Goal: Consume media (video, audio)

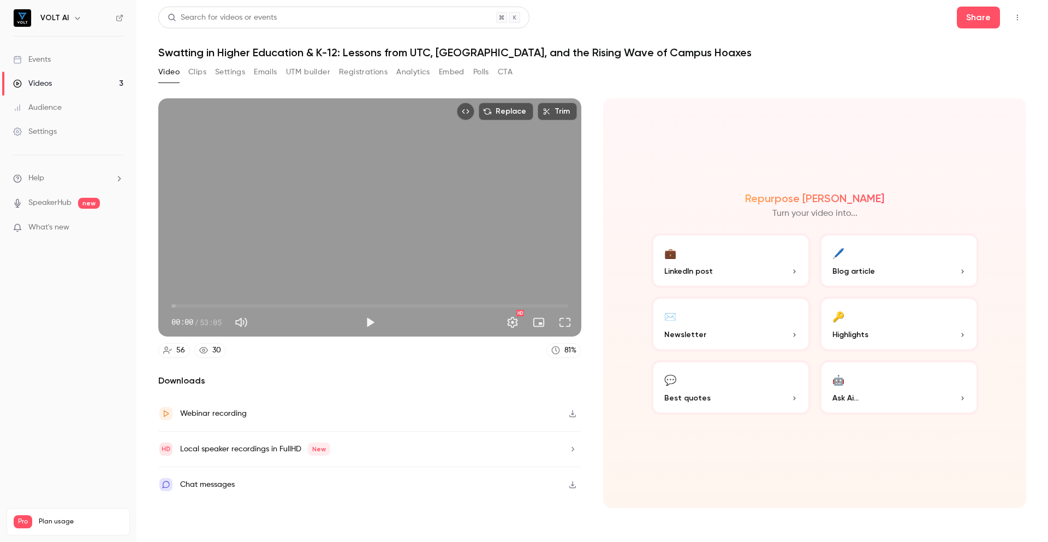
click at [321, 322] on div "00:00 / 53:05" at bounding box center [265, 321] width 188 height 17
click at [370, 322] on button "Play" at bounding box center [370, 322] width 22 height 22
click at [371, 328] on button "Pause" at bounding box center [370, 322] width 22 height 22
click at [368, 322] on button "Play" at bounding box center [370, 322] width 22 height 22
click at [368, 322] on button "Pause" at bounding box center [370, 322] width 22 height 22
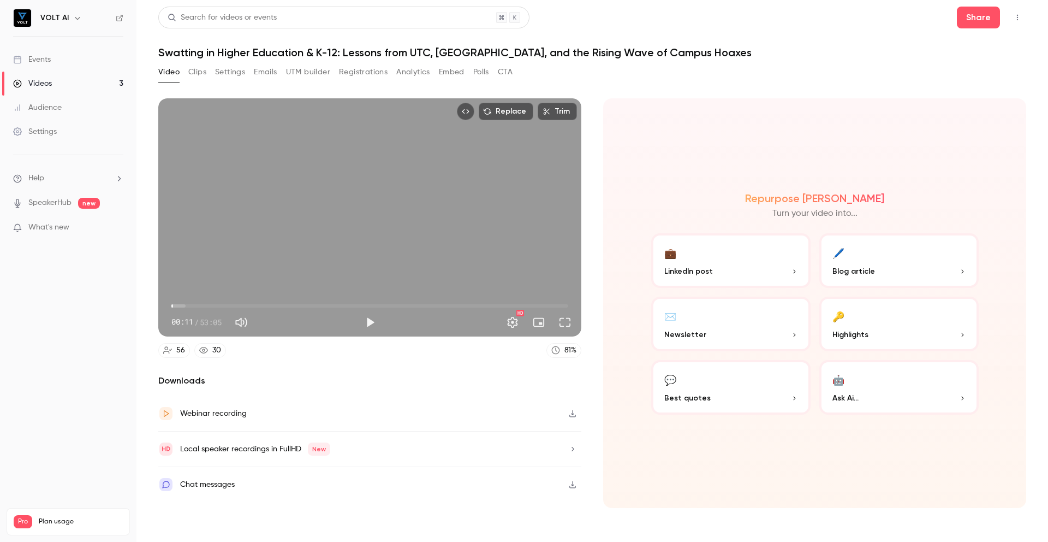
click at [362, 386] on h2 "Downloads" at bounding box center [369, 380] width 423 height 13
click at [368, 322] on button "Play" at bounding box center [370, 322] width 22 height 22
click at [368, 322] on button "Pause" at bounding box center [370, 322] width 22 height 22
click at [368, 322] on button "Play" at bounding box center [370, 322] width 22 height 22
click at [368, 322] on button "Pause" at bounding box center [370, 322] width 22 height 22
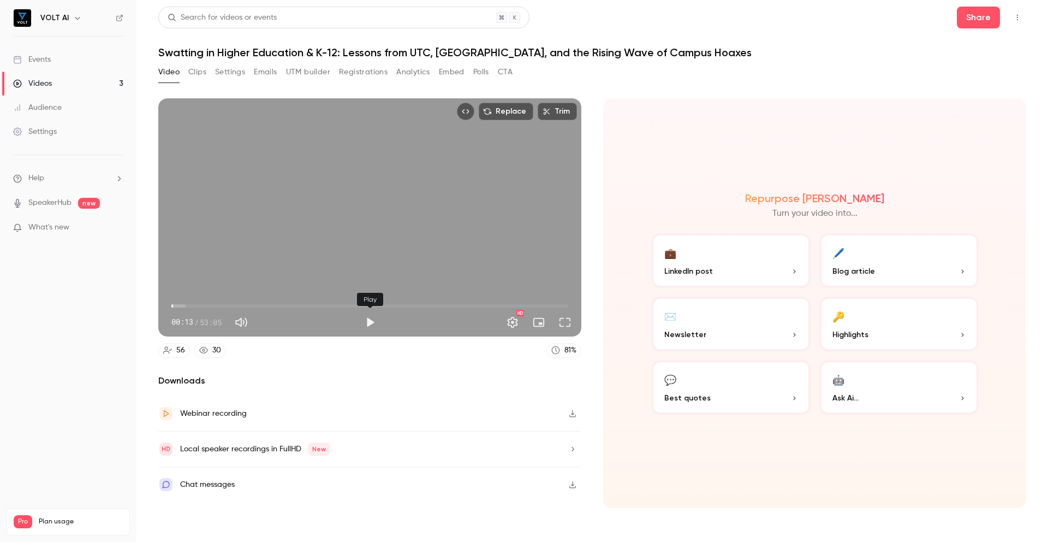
click at [368, 322] on button "Play" at bounding box center [370, 322] width 22 height 22
click at [368, 322] on button "Pause" at bounding box center [370, 322] width 22 height 22
click at [368, 322] on button "Play" at bounding box center [370, 322] width 22 height 22
click at [368, 322] on button "Pause" at bounding box center [370, 322] width 22 height 22
type input "****"
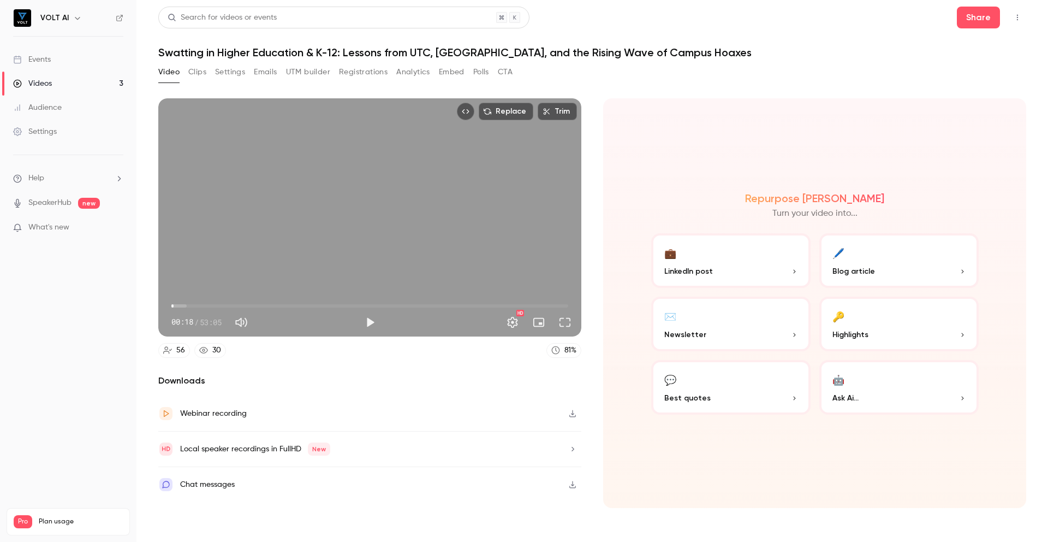
click at [197, 72] on button "Clips" at bounding box center [197, 71] width 18 height 17
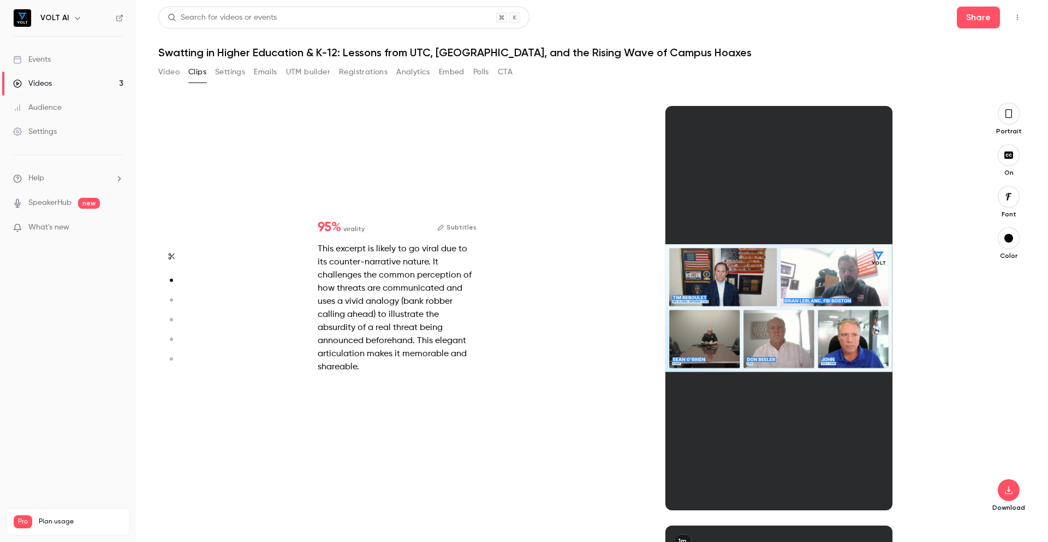
scroll to position [419, 0]
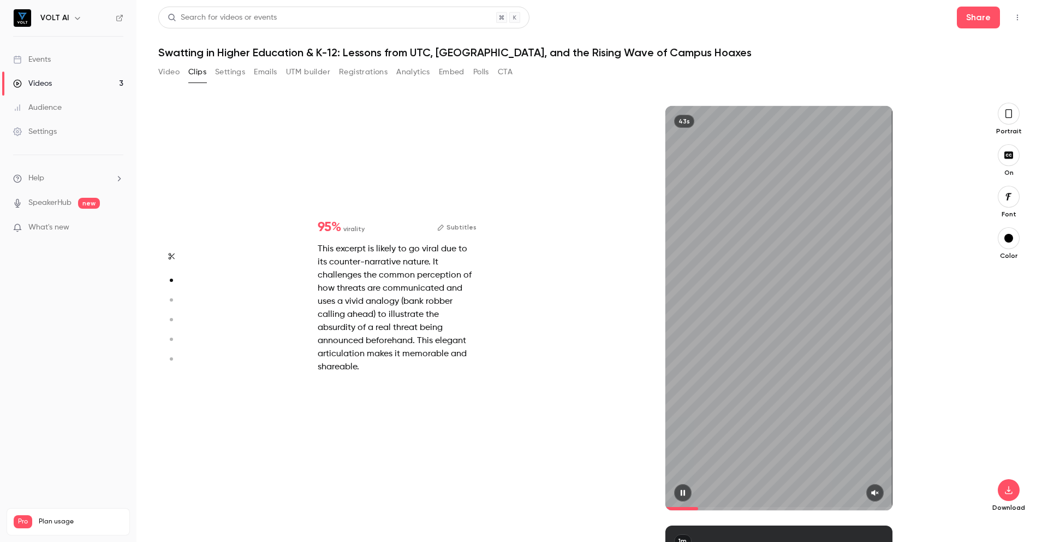
click at [680, 491] on icon "button" at bounding box center [682, 493] width 4 height 6
type input "***"
click at [749, 350] on div "43s" at bounding box center [778, 308] width 227 height 404
click at [871, 492] on icon "button" at bounding box center [875, 493] width 9 height 8
click at [681, 495] on icon "button" at bounding box center [683, 493] width 4 height 6
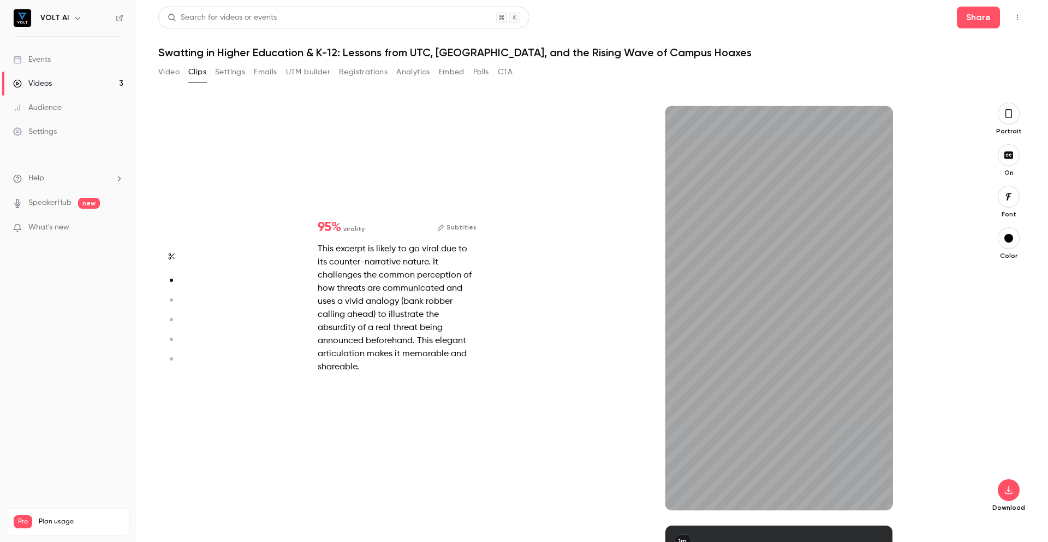
click at [468, 226] on button "Subtitles" at bounding box center [456, 227] width 39 height 13
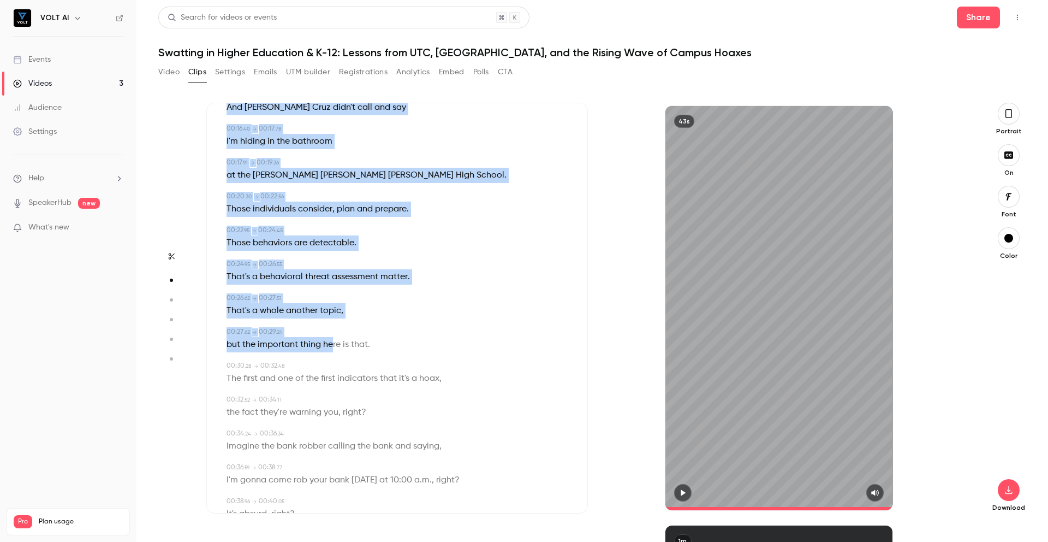
scroll to position [324, 0]
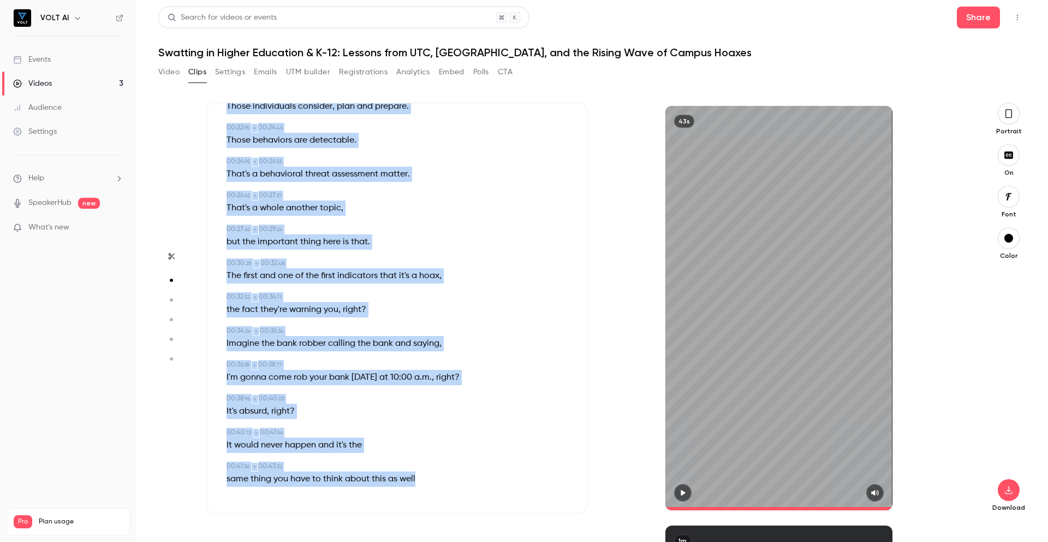
drag, startPoint x: 222, startPoint y: 139, endPoint x: 441, endPoint y: 472, distance: 399.0
click at [441, 472] on div "Subtitles 00:00 . 00 → 00:03 . 28 No active shooter in the history of active sh…" at bounding box center [397, 308] width 382 height 411
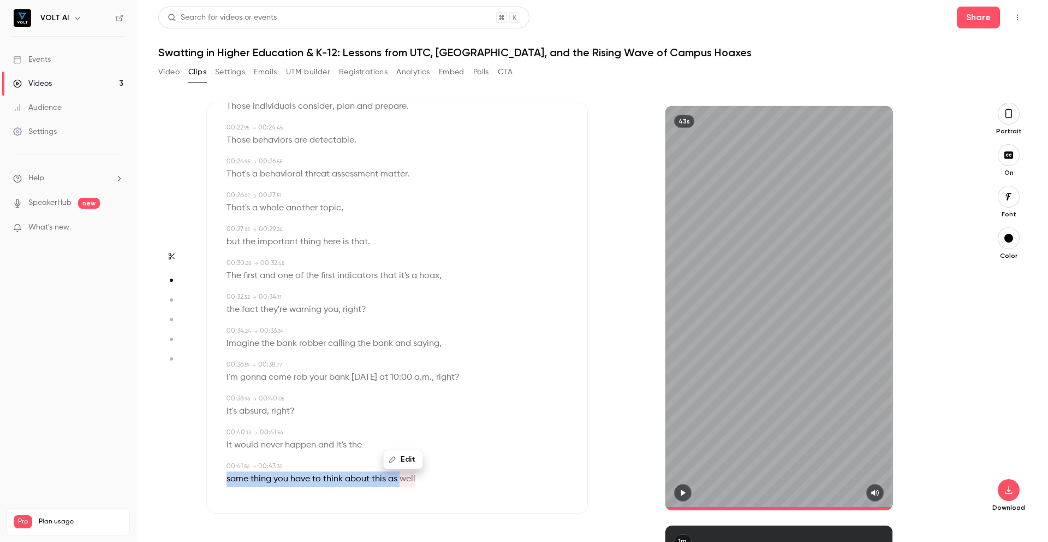
copy p "same thing you have to think about this as"
click at [374, 234] on div "but the important thing here is that ." at bounding box center [398, 241] width 343 height 15
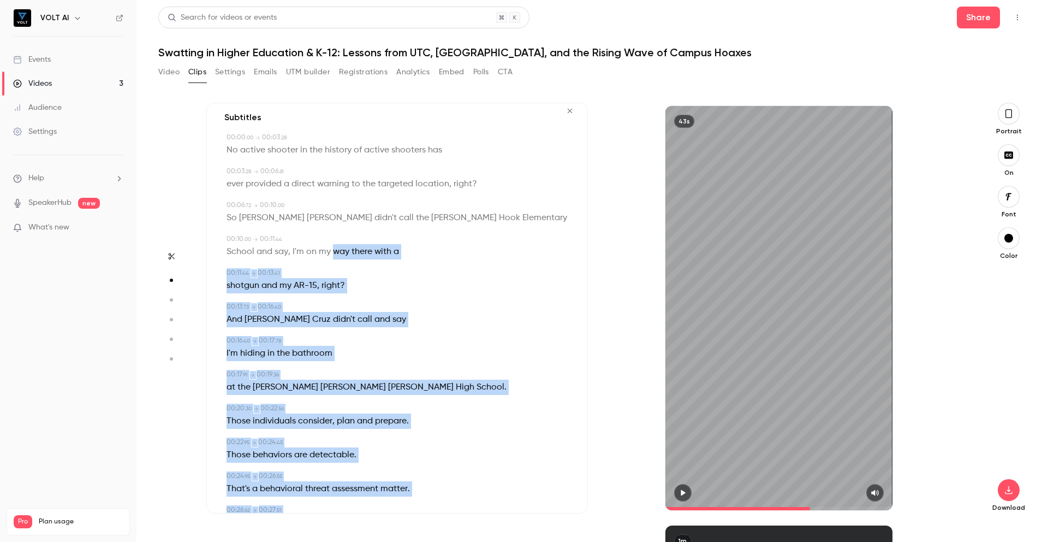
scroll to position [0, 0]
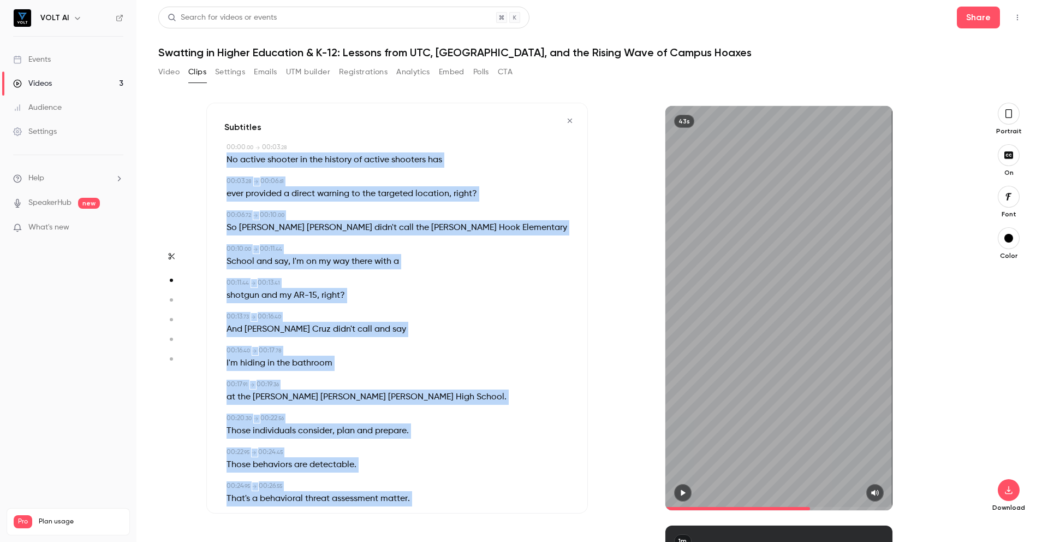
drag, startPoint x: 453, startPoint y: 475, endPoint x: 227, endPoint y: 155, distance: 392.1
click at [227, 155] on div "Subtitles 00:00 . 00 → 00:03 . 28 No active shooter in the history of active sh…" at bounding box center [397, 308] width 382 height 411
copy div "Lo ipsumd sitamet co adi elitsed do eiusmo temporin utl 18:85 . 36 → 78:81 . 04…"
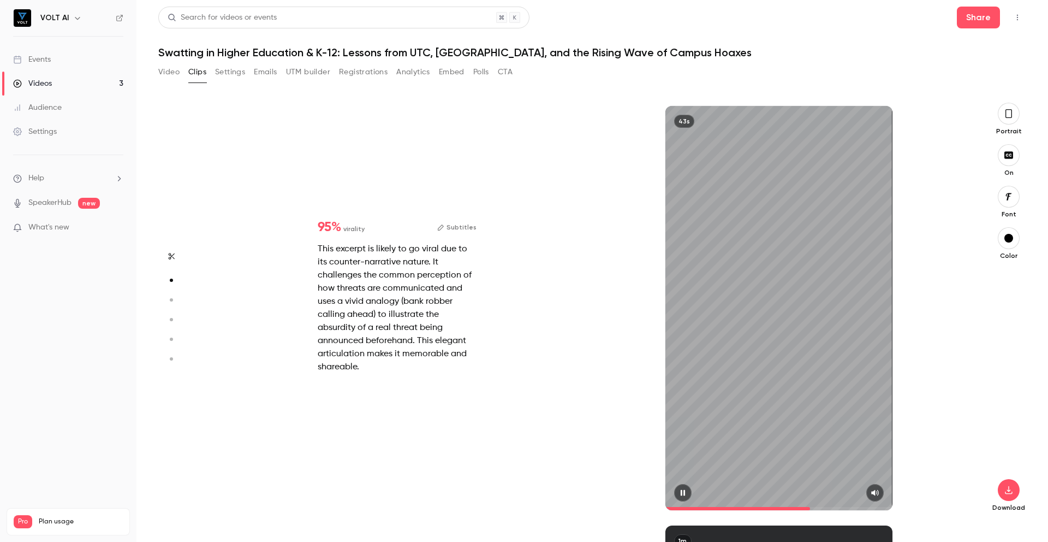
type input "*"
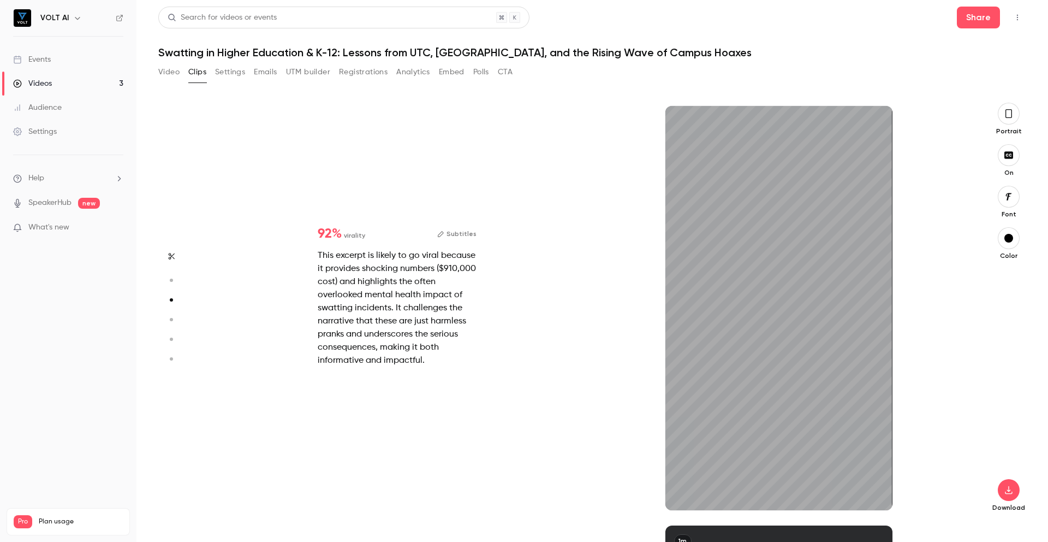
type input "*"
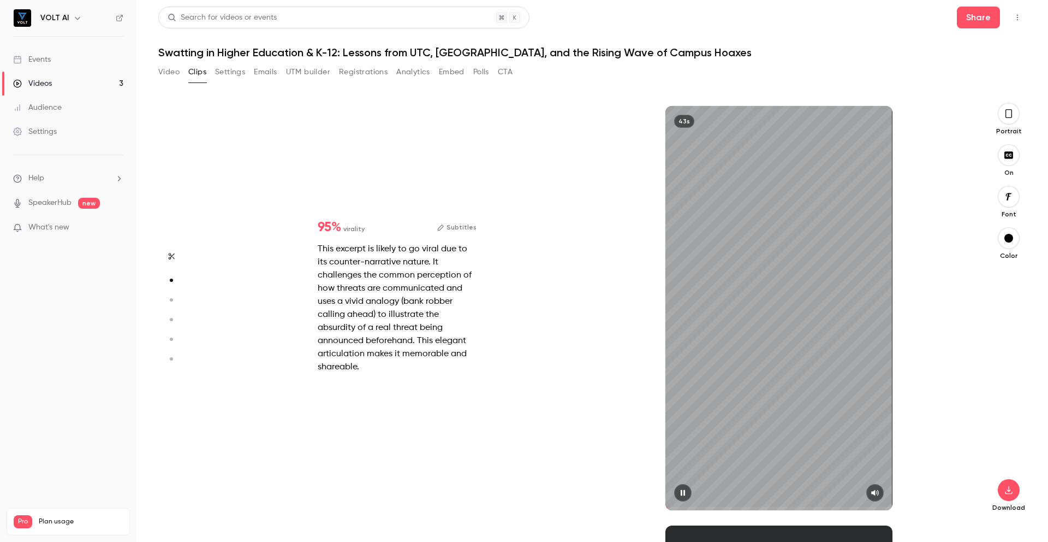
scroll to position [419, 0]
click at [679, 496] on button "button" at bounding box center [682, 492] width 17 height 17
click at [1009, 486] on icon "button" at bounding box center [1008, 489] width 13 height 9
type input "*"
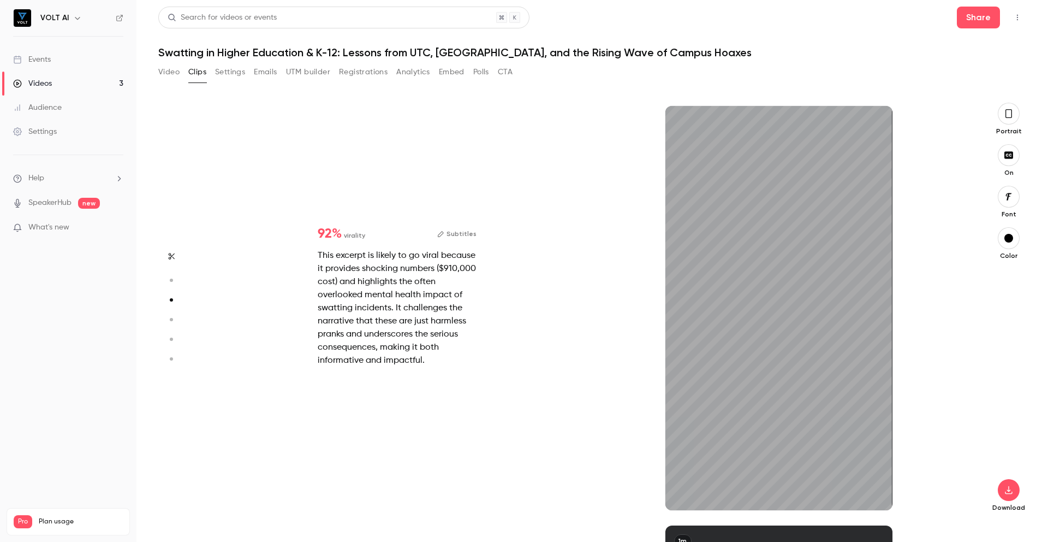
scroll to position [839, 0]
click at [880, 491] on button "button" at bounding box center [874, 492] width 17 height 17
type input "*"
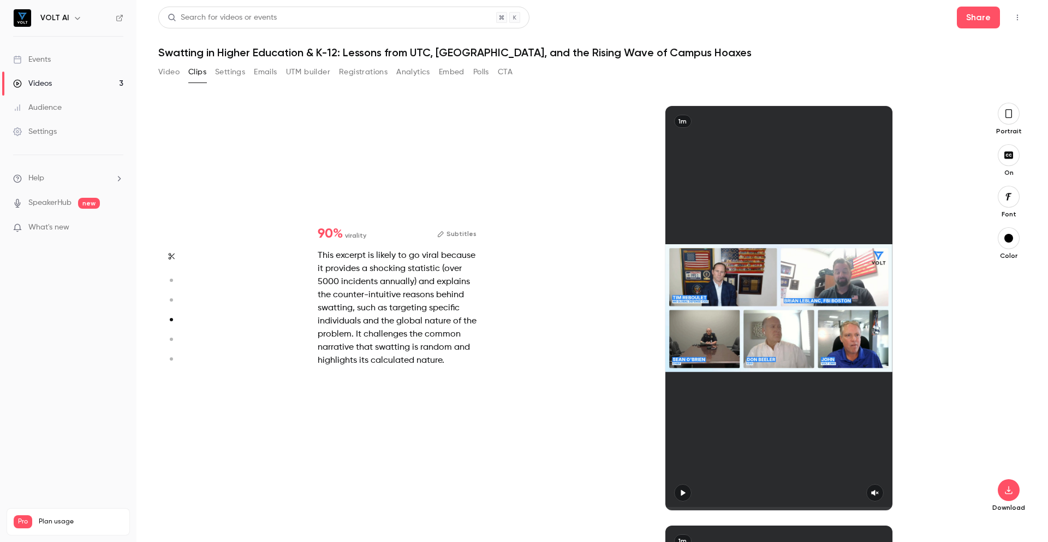
scroll to position [1258, 0]
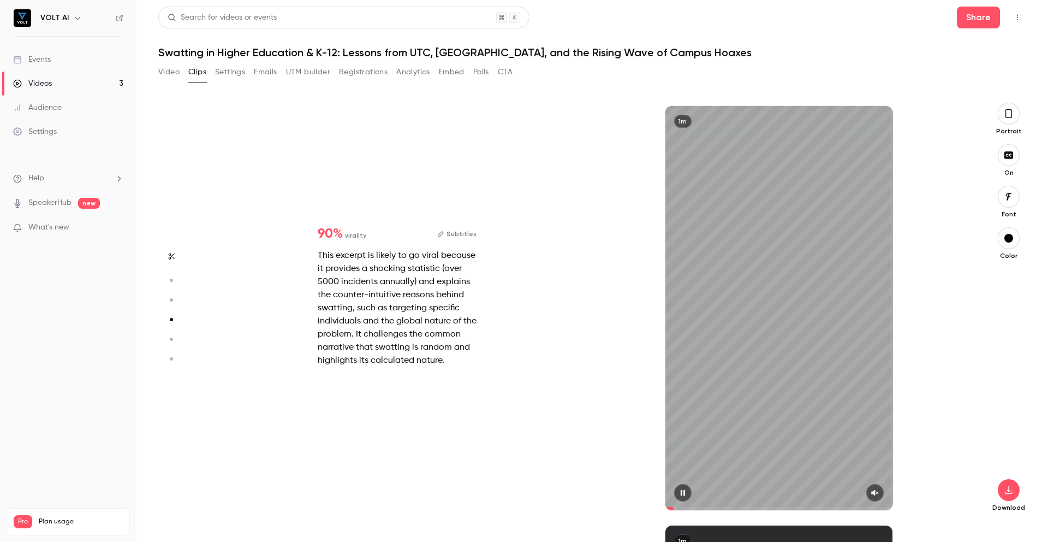
click at [883, 493] on button "button" at bounding box center [874, 492] width 17 height 17
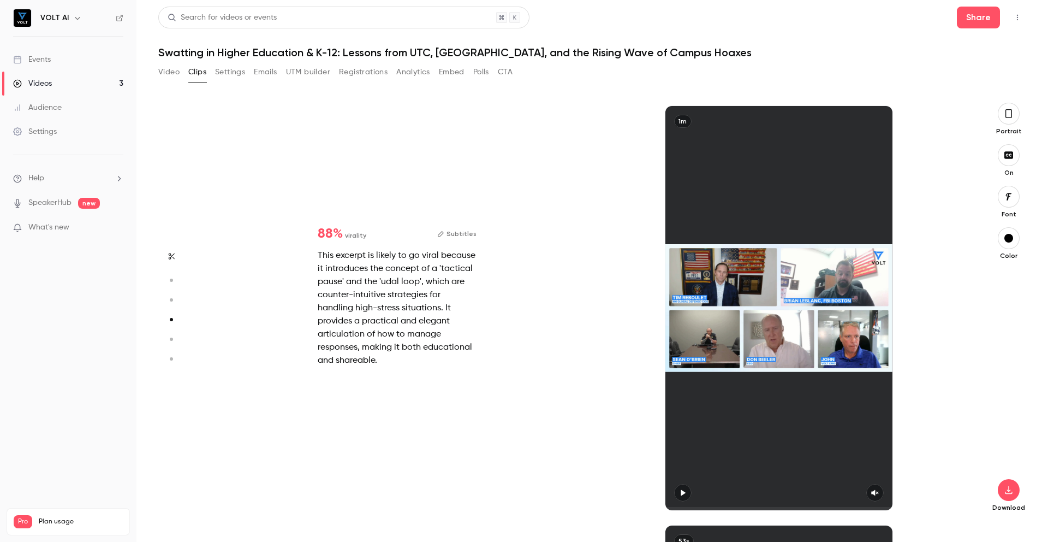
type input "*"
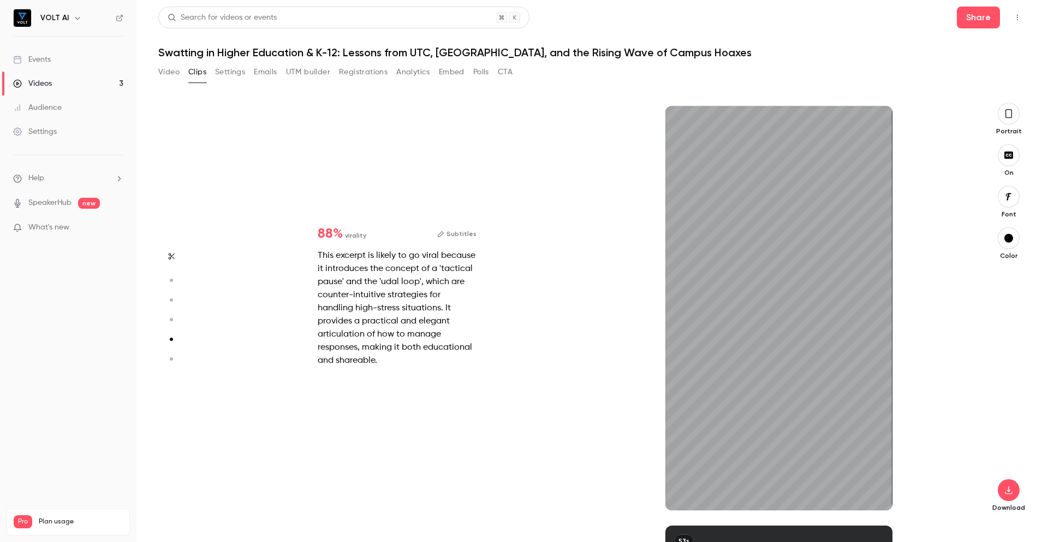
scroll to position [1677, 0]
click at [878, 496] on icon "button" at bounding box center [875, 493] width 9 height 8
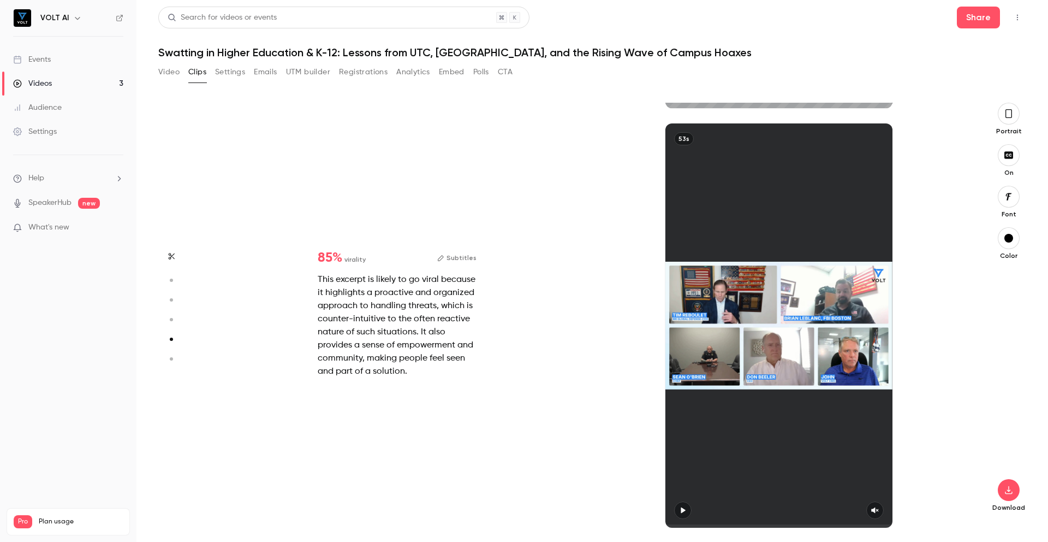
type input "*"
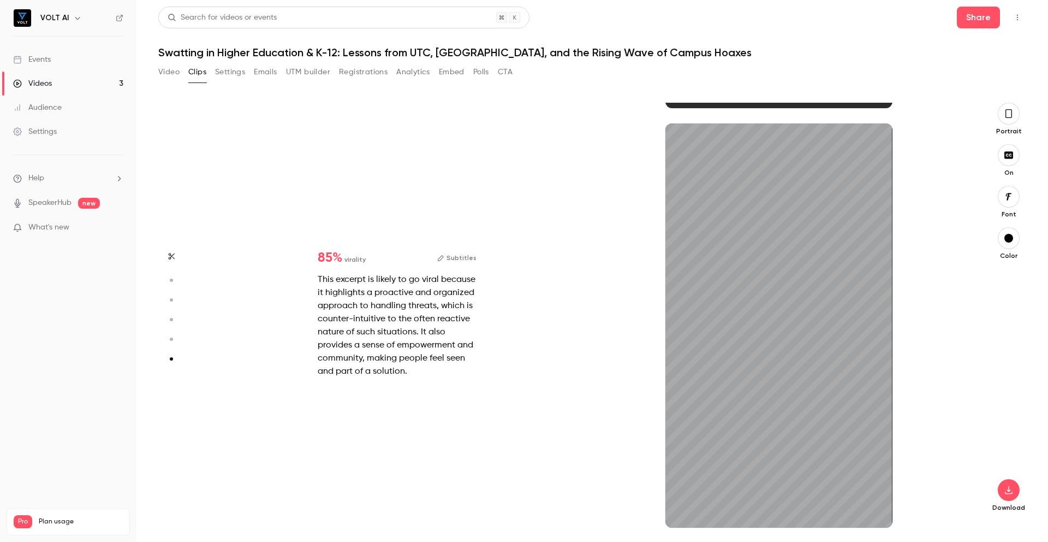
scroll to position [2079, 0]
click at [881, 509] on button "button" at bounding box center [874, 509] width 17 height 17
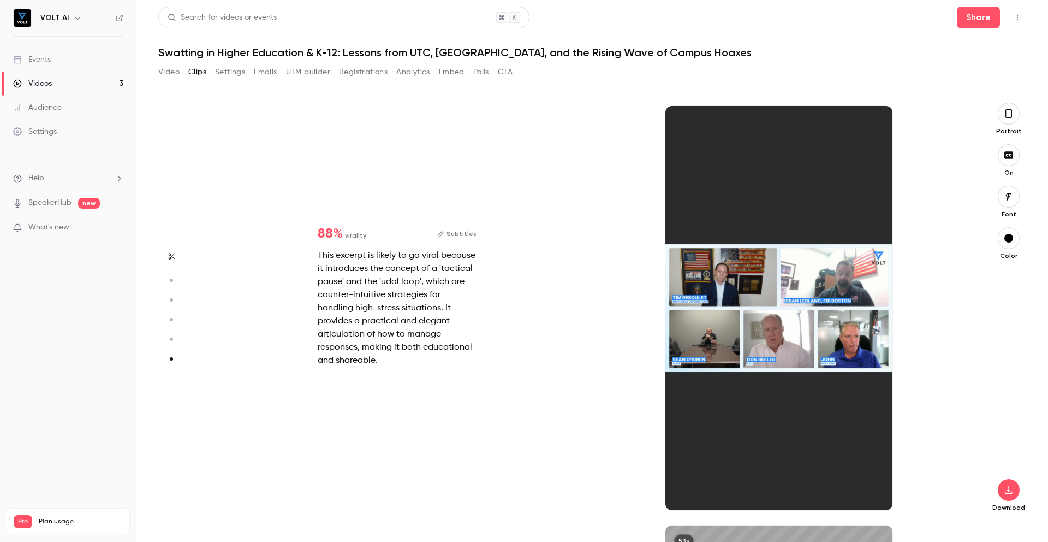
type input "*"
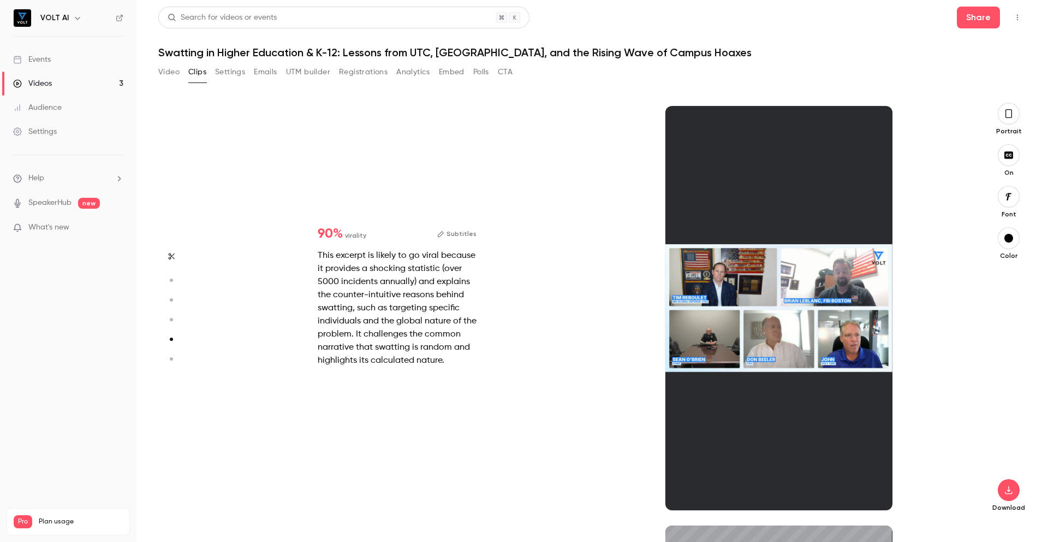
type input "*"
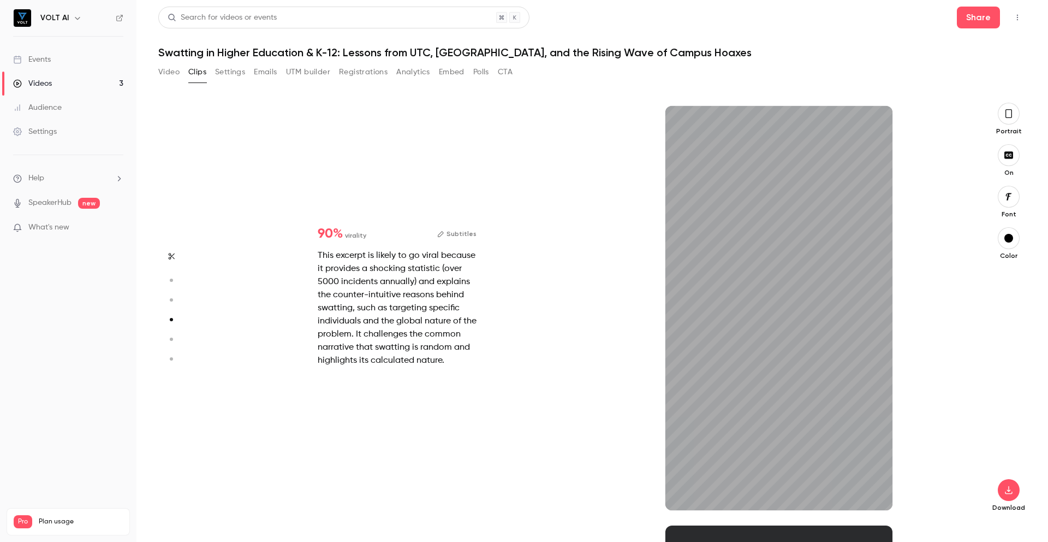
scroll to position [1258, 0]
click at [877, 494] on icon "button" at bounding box center [875, 493] width 9 height 8
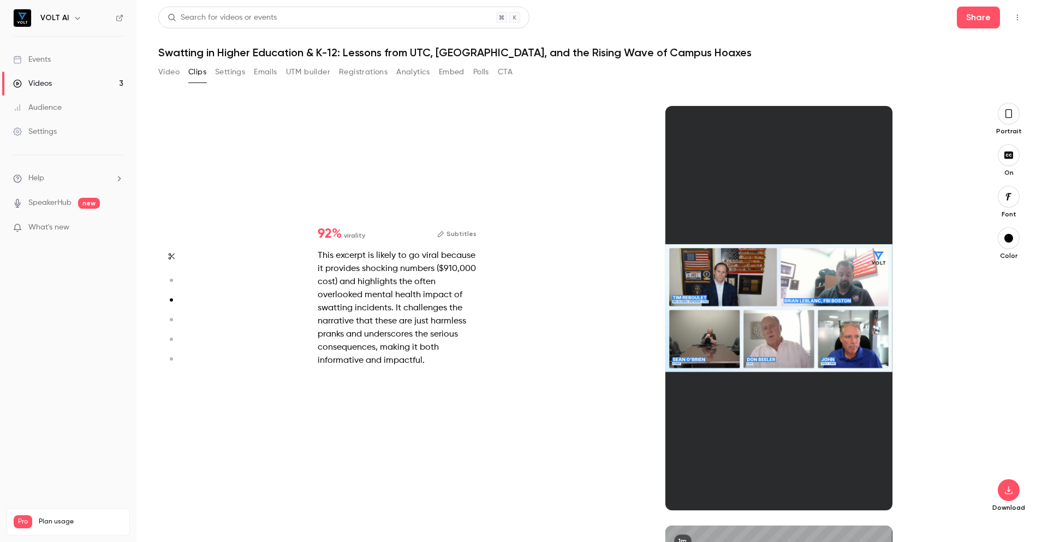
type input "*"
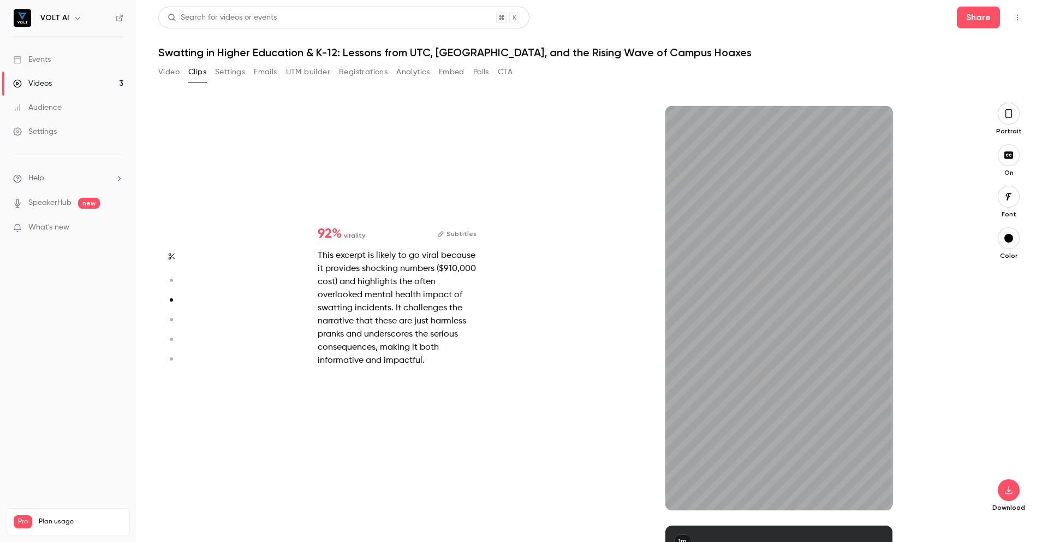
scroll to position [839, 0]
type input "*"
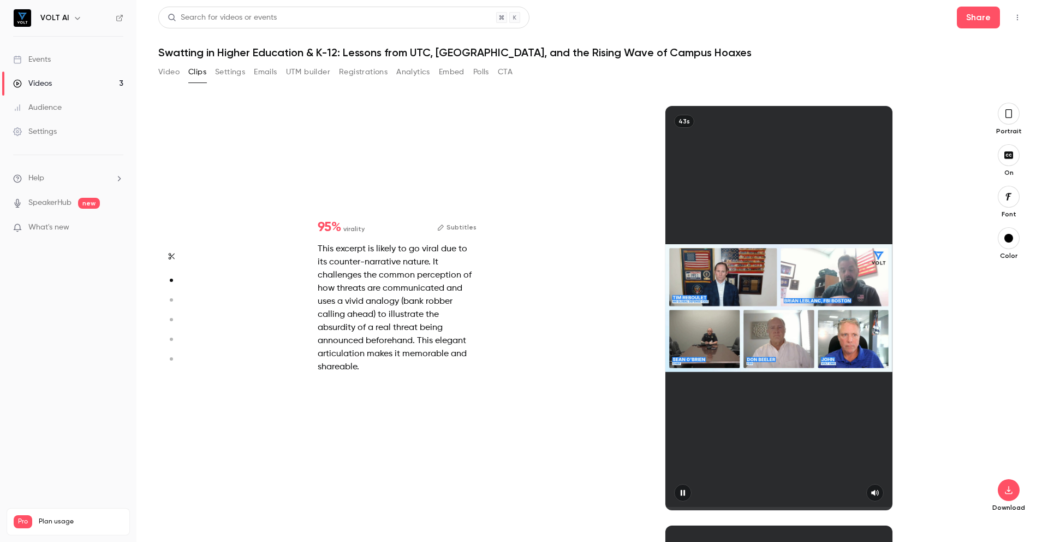
scroll to position [419, 0]
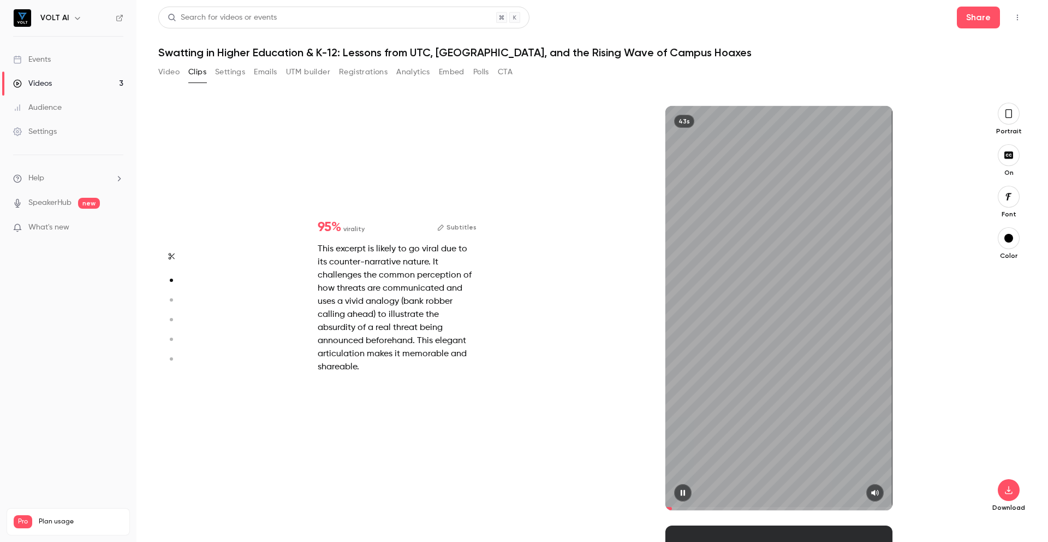
type input "*"
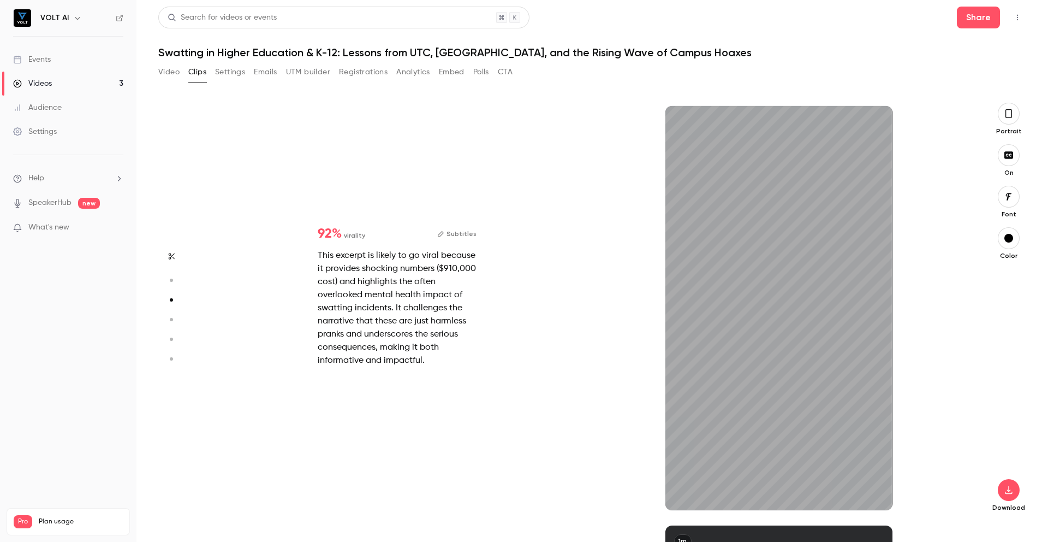
scroll to position [839, 0]
click at [683, 496] on icon "button" at bounding box center [683, 493] width 9 height 8
type input "****"
